Goal: Communication & Community: Answer question/provide support

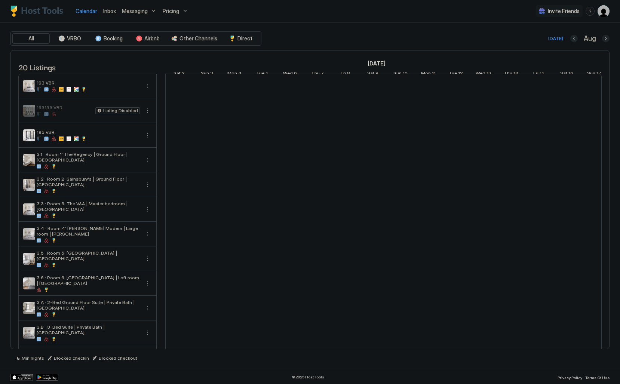
scroll to position [0, 416]
click at [108, 14] on link "Inbox" at bounding box center [109, 11] width 13 height 8
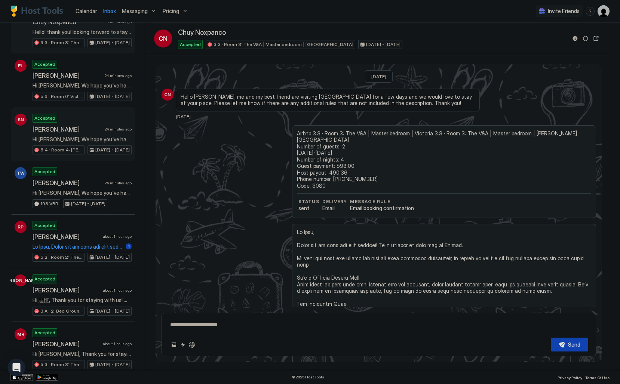
scroll to position [75, 0]
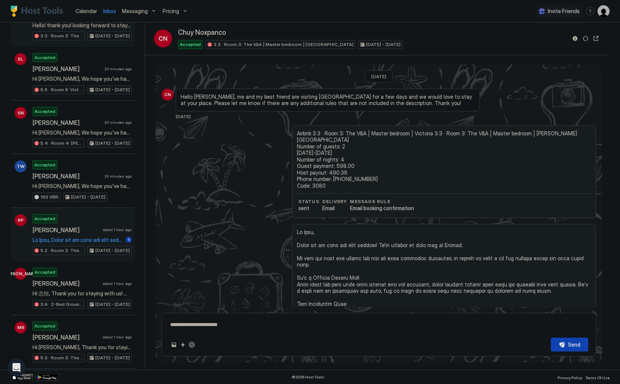
click at [109, 229] on span "about 1 hour ago" at bounding box center [117, 229] width 29 height 5
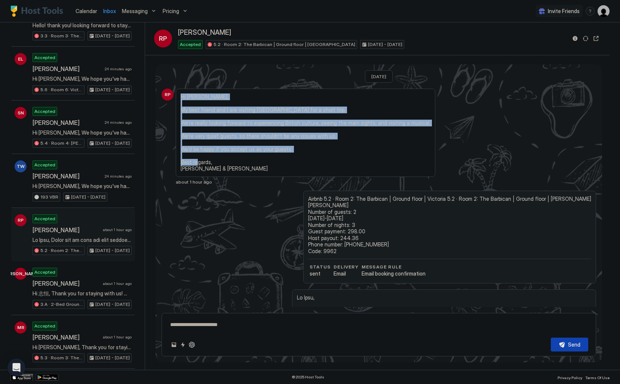
drag, startPoint x: 243, startPoint y: 166, endPoint x: 235, endPoint y: 92, distance: 74.5
click at [235, 92] on div "Hi [PERSON_NAME], My best friend and I are visiting [GEOGRAPHIC_DATA] for a sho…" at bounding box center [306, 133] width 260 height 88
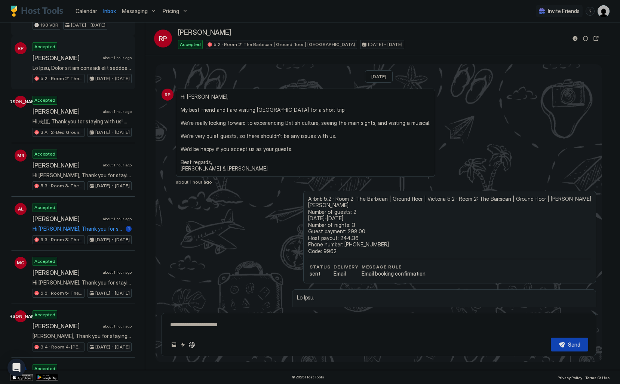
scroll to position [251, 0]
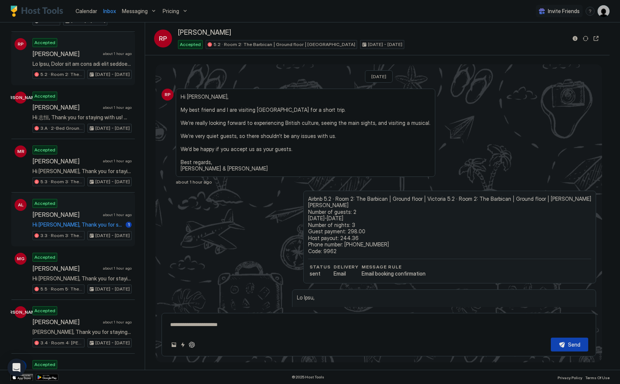
click at [86, 211] on span "[PERSON_NAME]" at bounding box center [66, 214] width 67 height 7
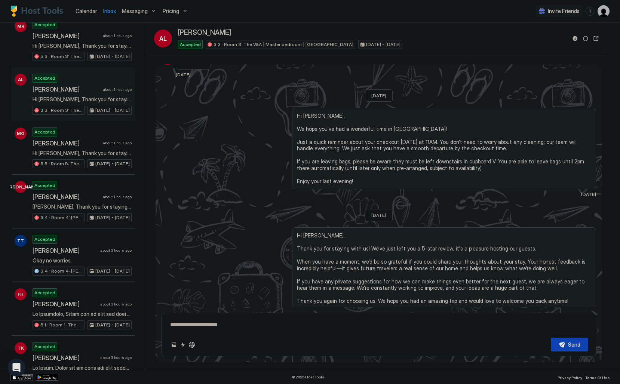
scroll to position [387, 0]
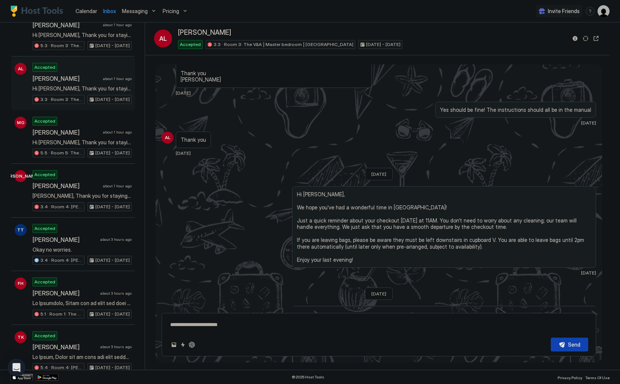
type textarea "*"
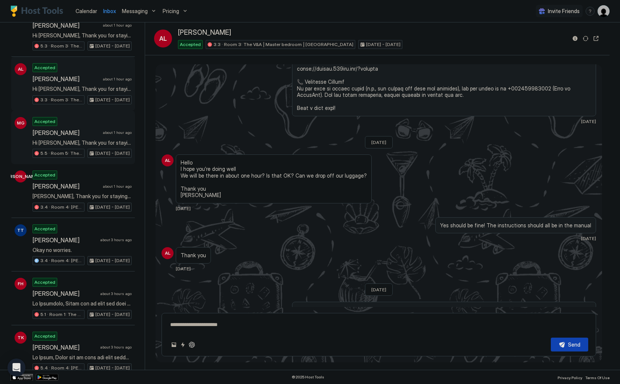
scroll to position [570, 0]
